Goal: Contribute content: Add original content to the website for others to see

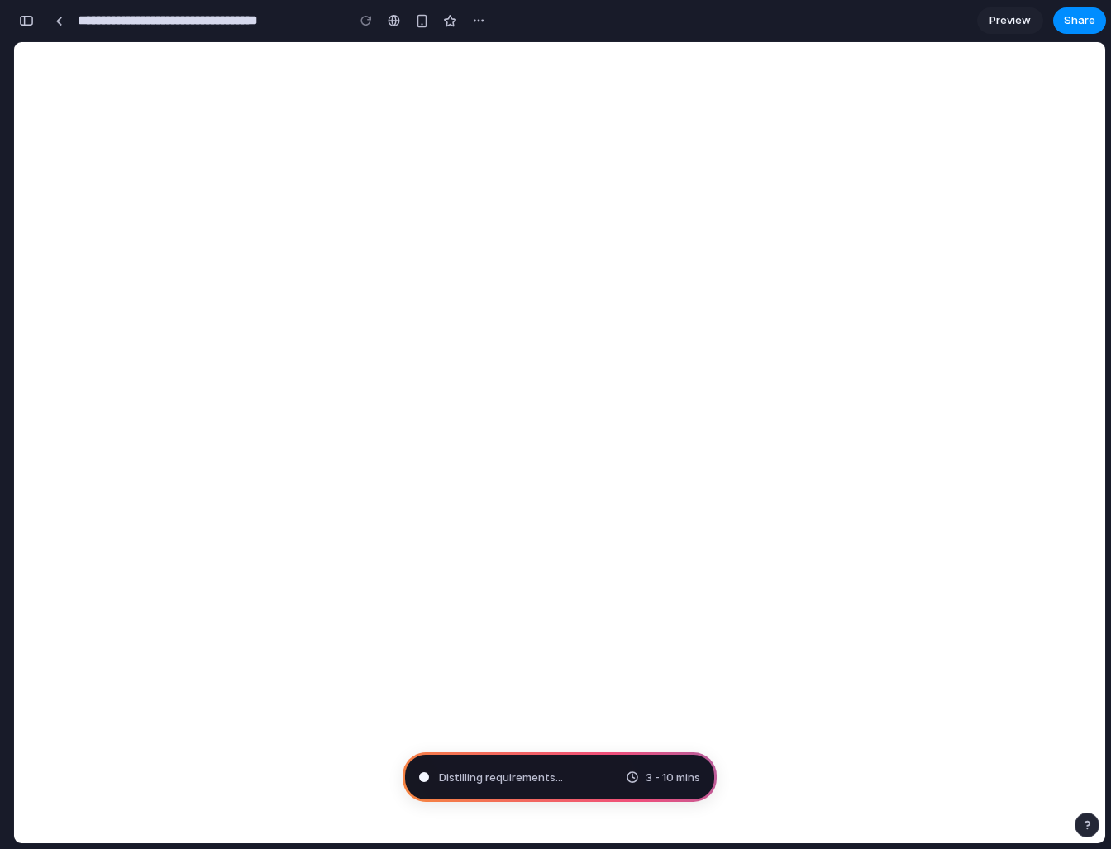
scroll to position [376, 0]
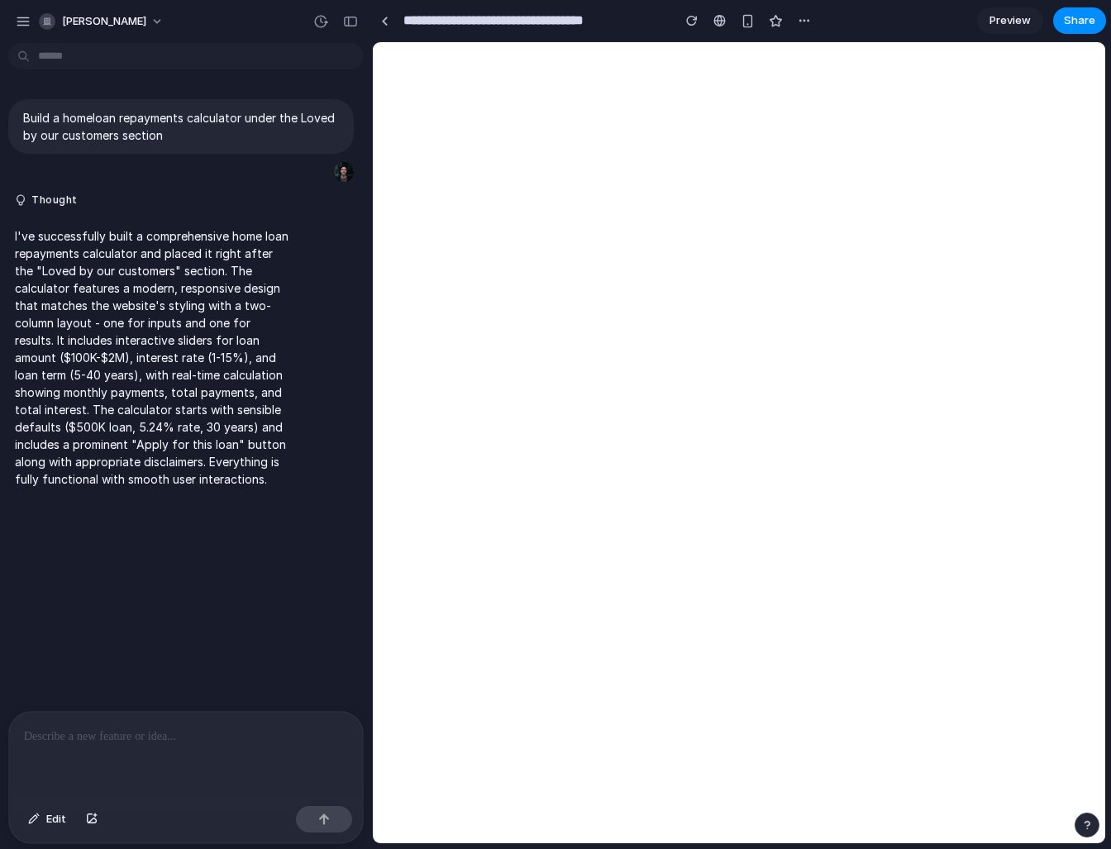
click at [148, 729] on p at bounding box center [186, 736] width 324 height 20
click at [53, 819] on span "Edit" at bounding box center [56, 819] width 20 height 17
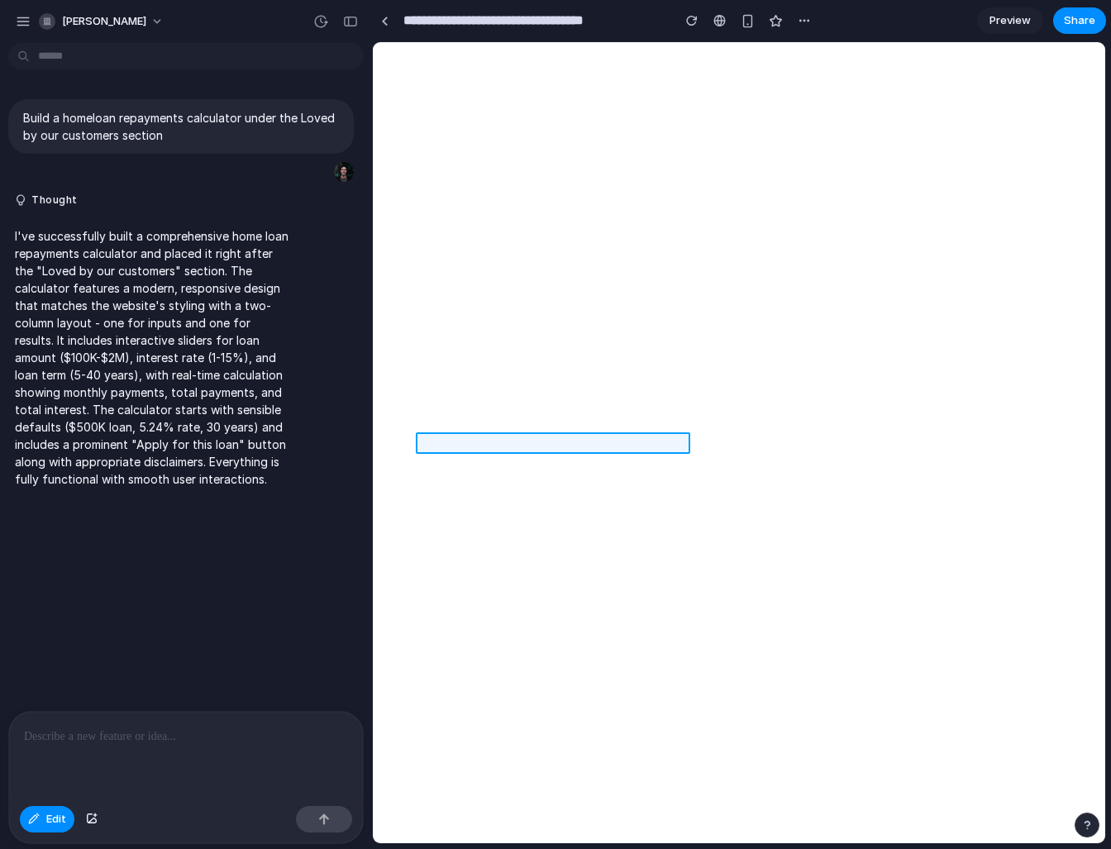
click at [517, 446] on div at bounding box center [739, 443] width 731 height 800
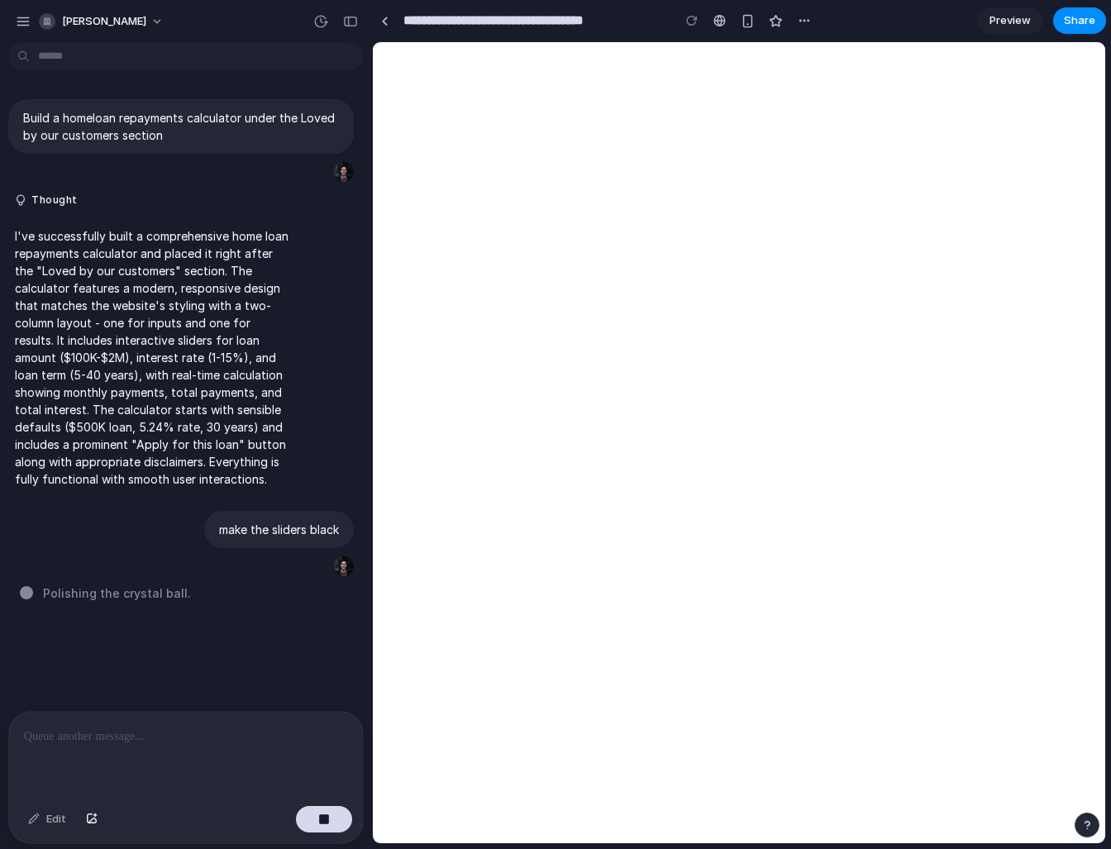
click at [166, 740] on p at bounding box center [186, 736] width 324 height 20
